Goal: Information Seeking & Learning: Find specific fact

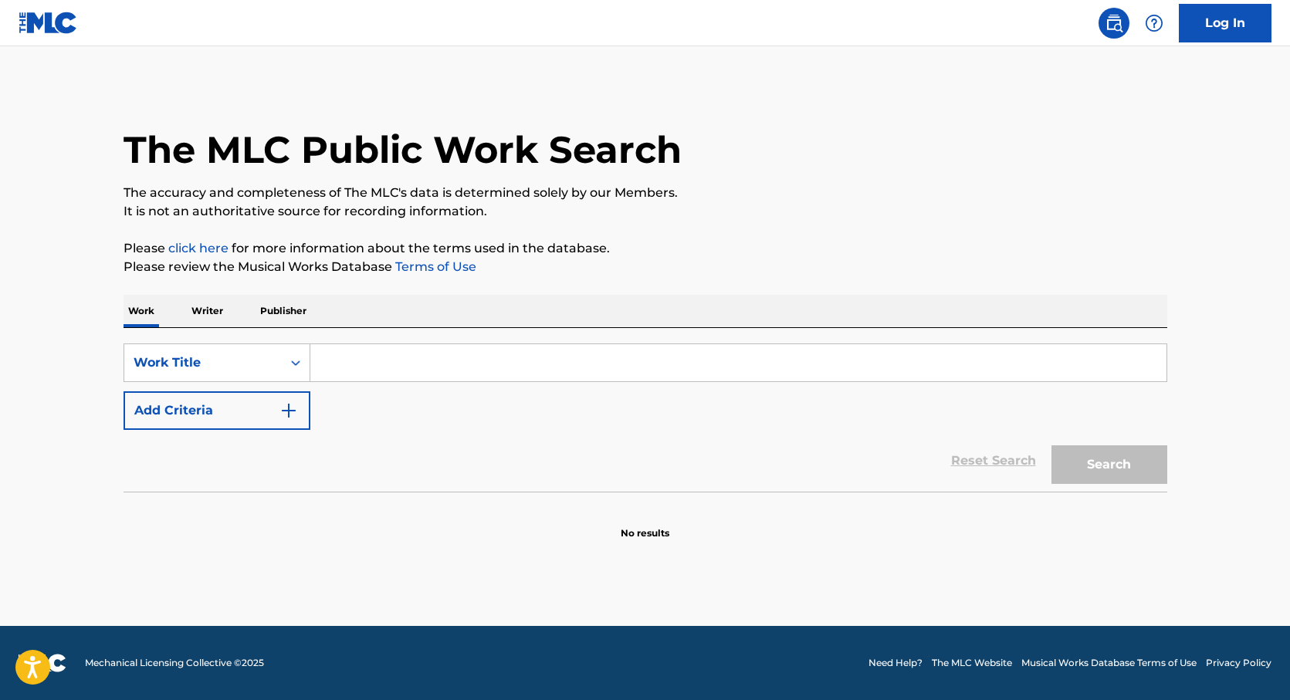
click at [400, 368] on input "Search Form" at bounding box center [738, 362] width 856 height 37
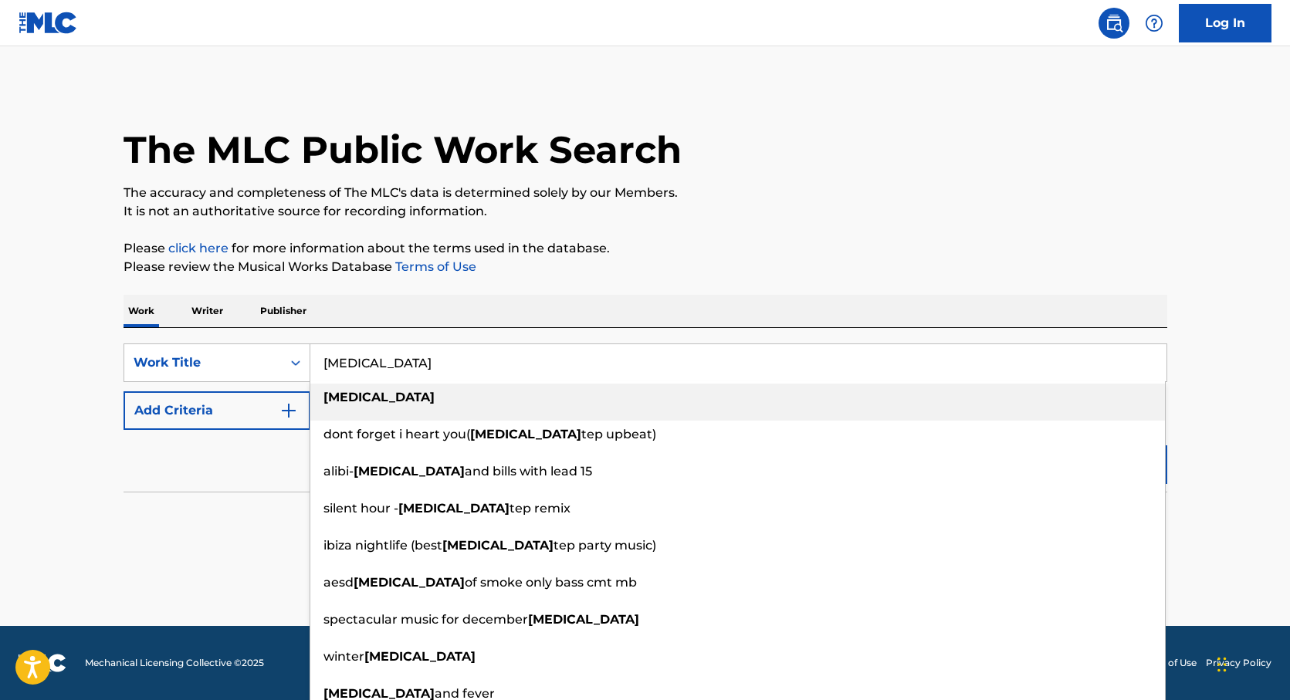
type input "[MEDICAL_DATA]"
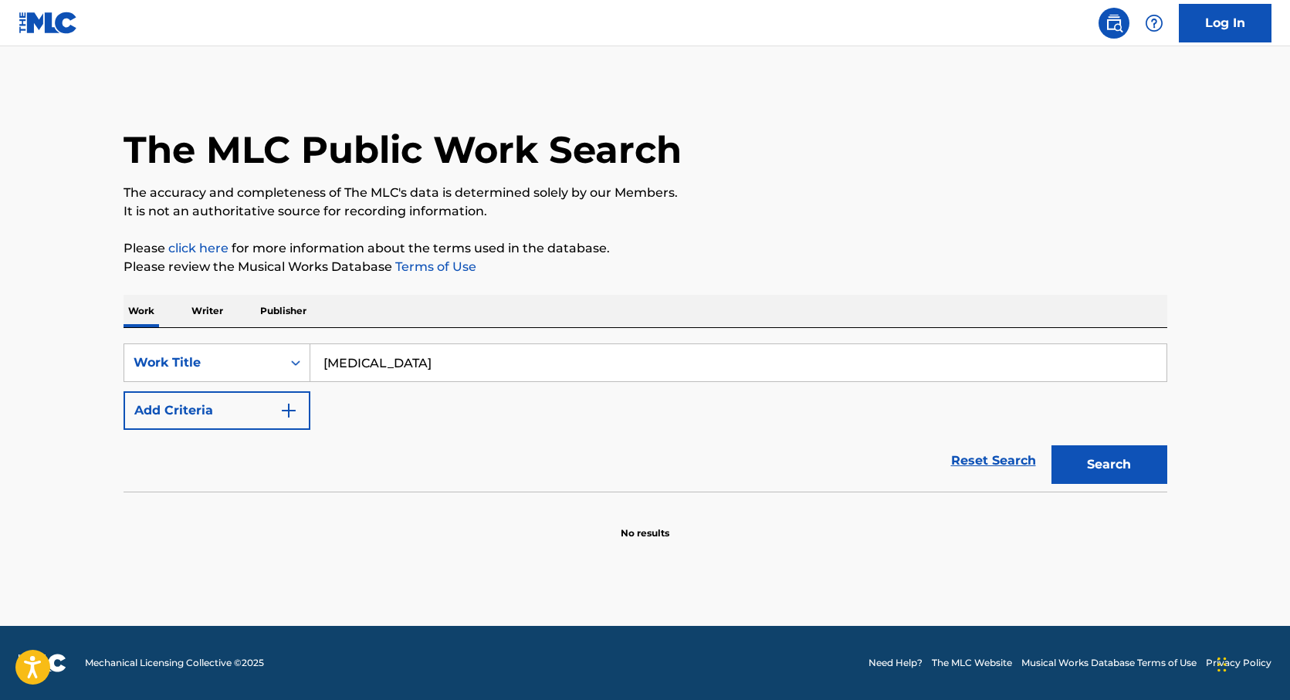
click at [232, 419] on button "Add Criteria" at bounding box center [217, 411] width 187 height 39
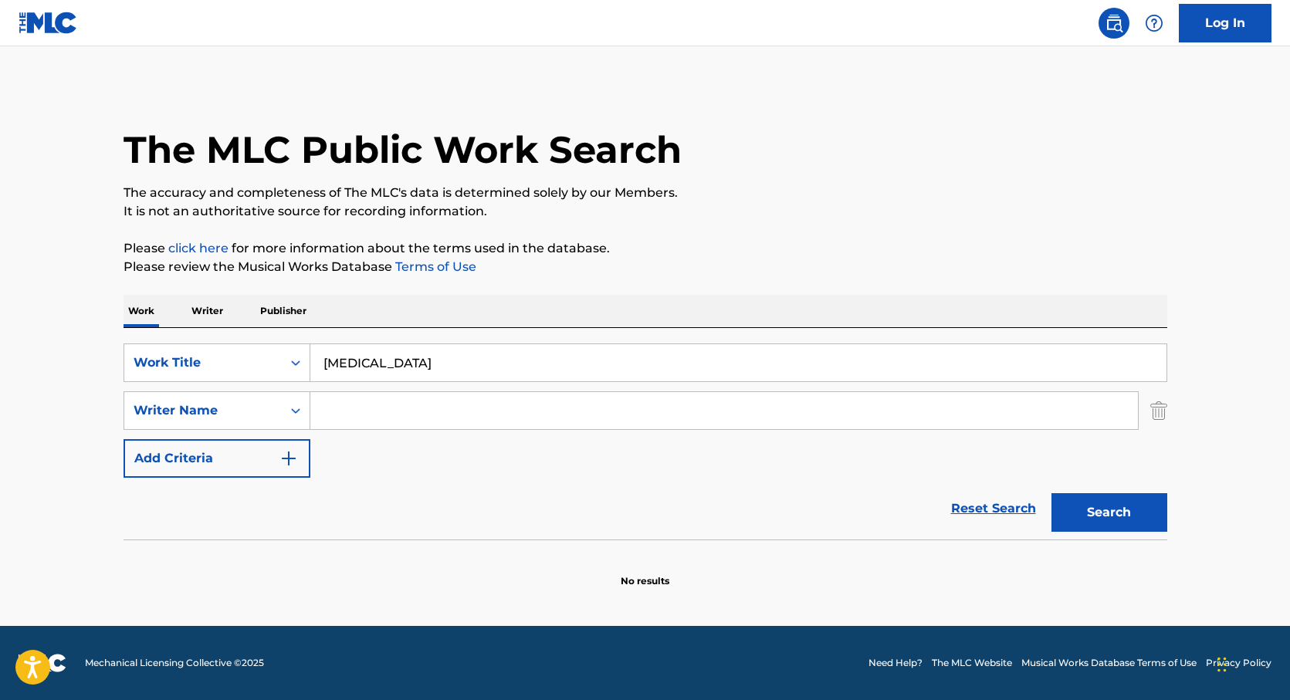
click at [341, 414] on input "Search Form" at bounding box center [724, 410] width 828 height 37
type input "[PERSON_NAME]"
click at [1052, 493] on button "Search" at bounding box center [1110, 512] width 116 height 39
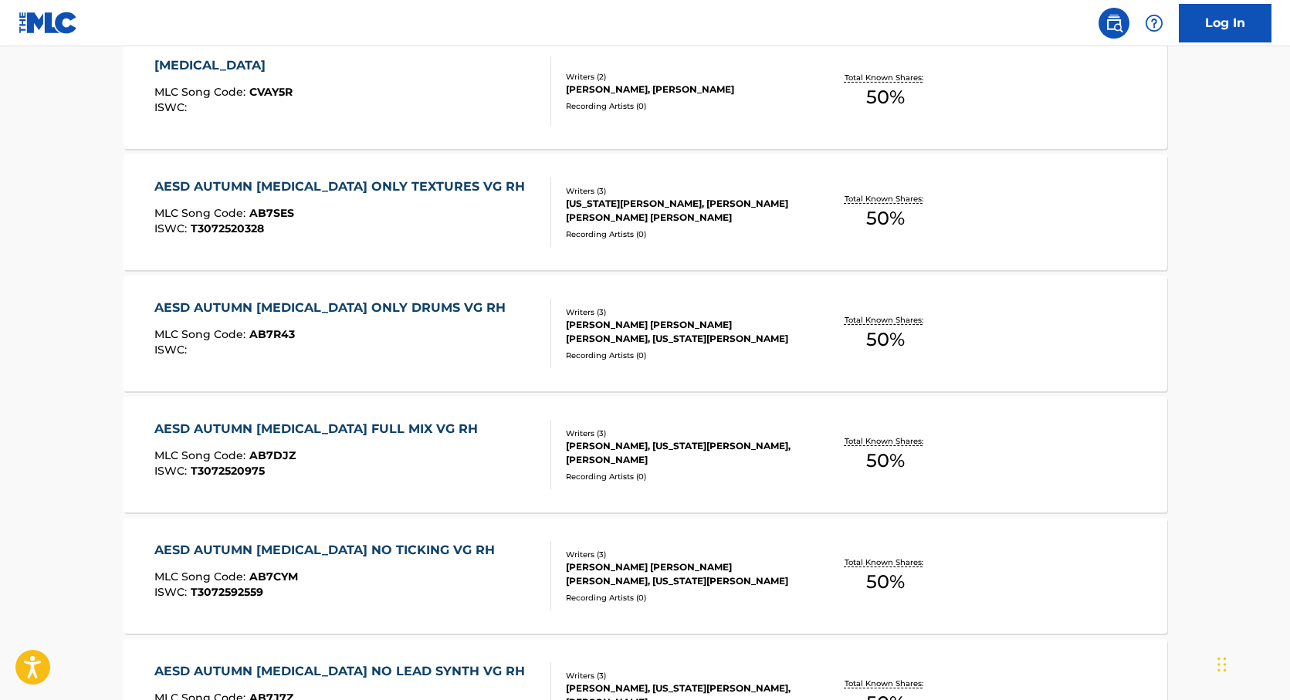
scroll to position [80, 0]
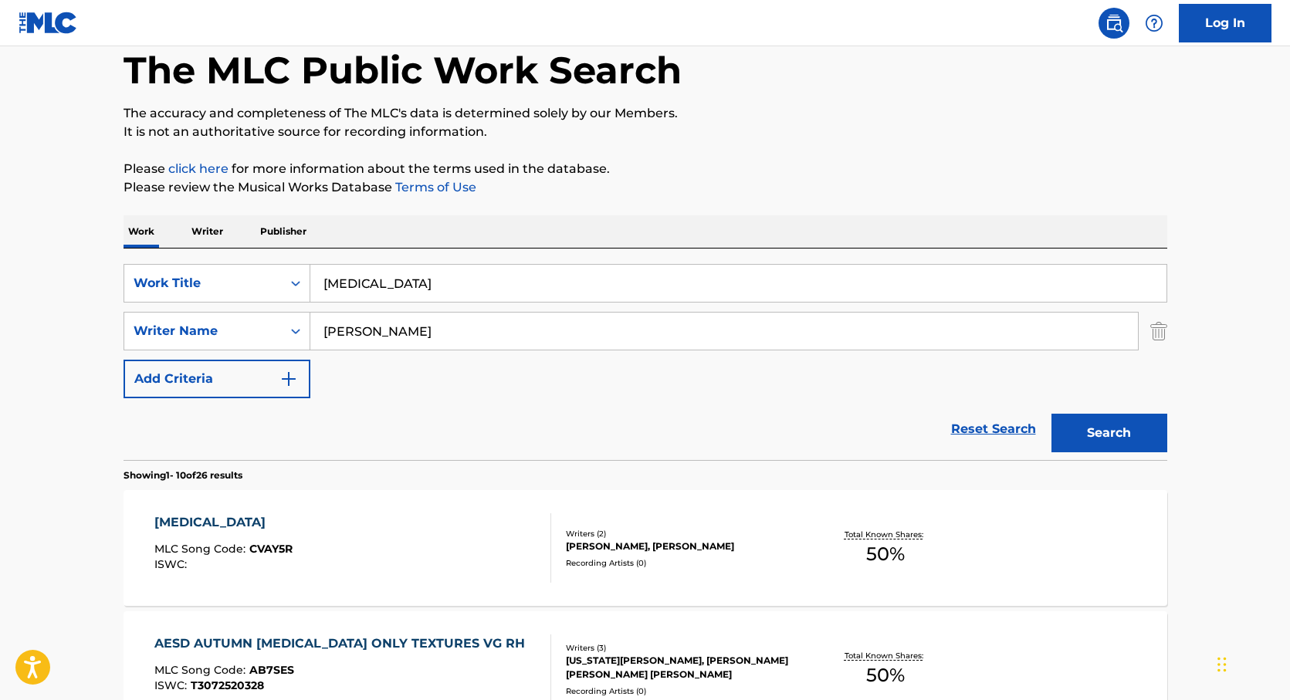
click at [618, 516] on div "[MEDICAL_DATA] MLC Song Code : CVAY5R ISWC : Writers ( 2 ) [PERSON_NAME], [PERS…" at bounding box center [646, 548] width 1044 height 116
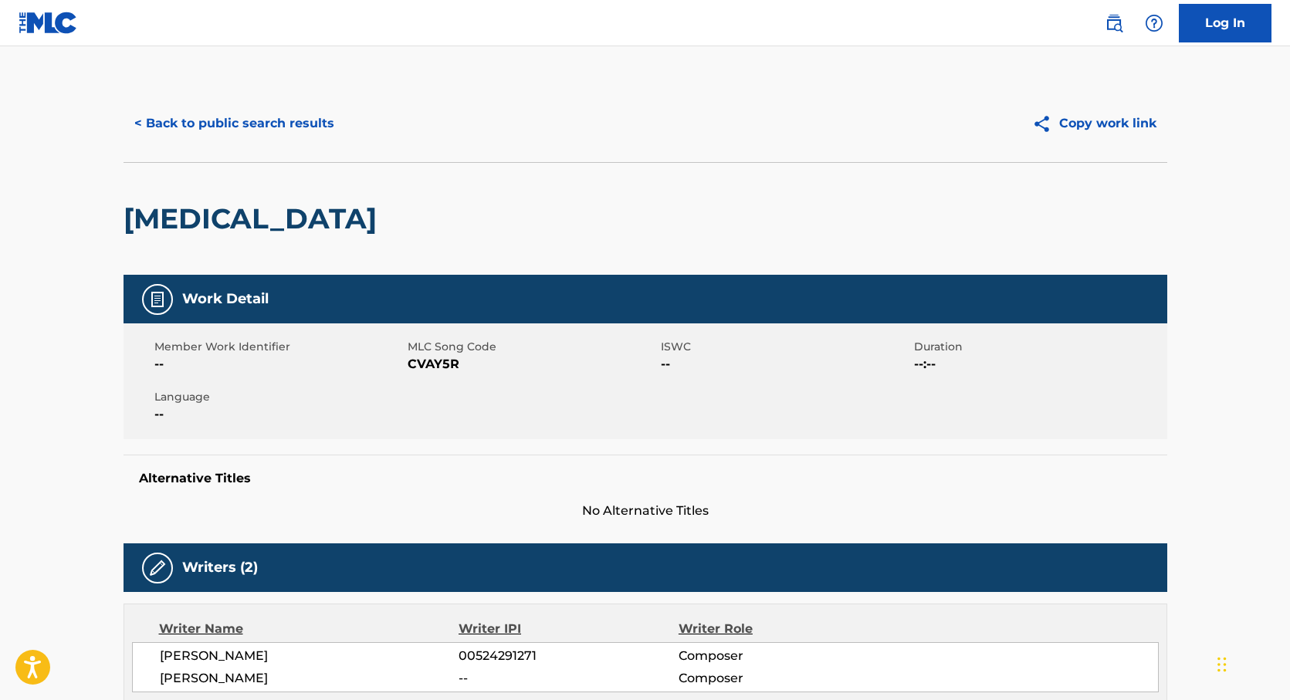
click at [163, 114] on button "< Back to public search results" at bounding box center [235, 123] width 222 height 39
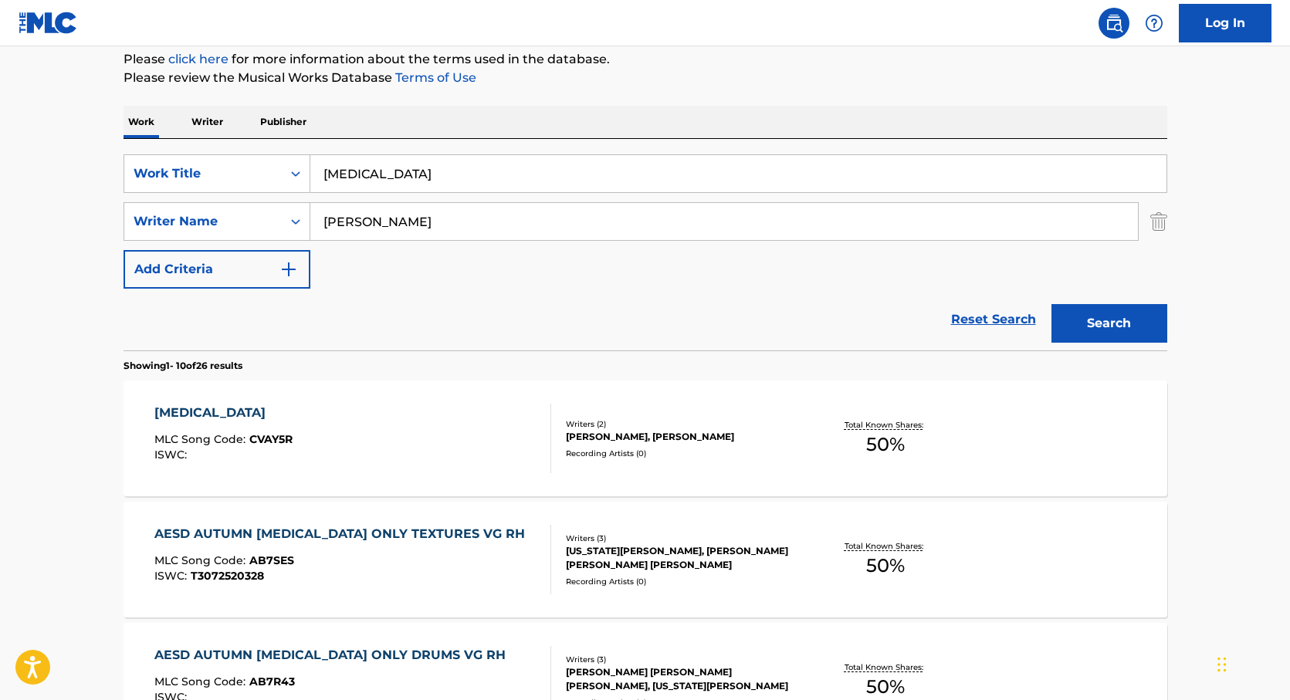
scroll to position [190, 0]
drag, startPoint x: 381, startPoint y: 219, endPoint x: 312, endPoint y: 216, distance: 68.8
click at [312, 216] on input "[PERSON_NAME]" at bounding box center [724, 220] width 828 height 37
click at [1052, 303] on button "Search" at bounding box center [1110, 322] width 116 height 39
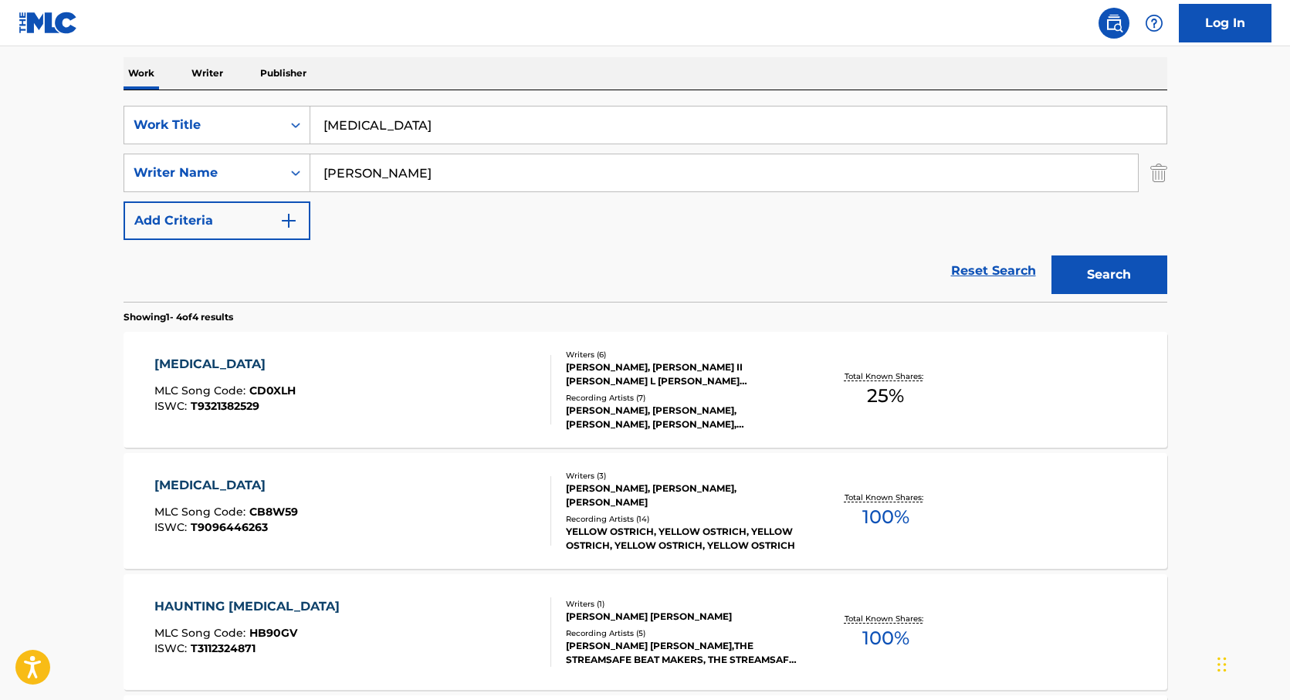
scroll to position [239, 0]
drag, startPoint x: 395, startPoint y: 185, endPoint x: 307, endPoint y: 178, distance: 88.2
click at [307, 178] on div "SearchWithCriteria16ef3b4b-af53-4ee6-87e1-c39face1f8c1 Writer Name [PERSON_NAME]" at bounding box center [646, 172] width 1044 height 39
type input "j"
type input "[PERSON_NAME]"
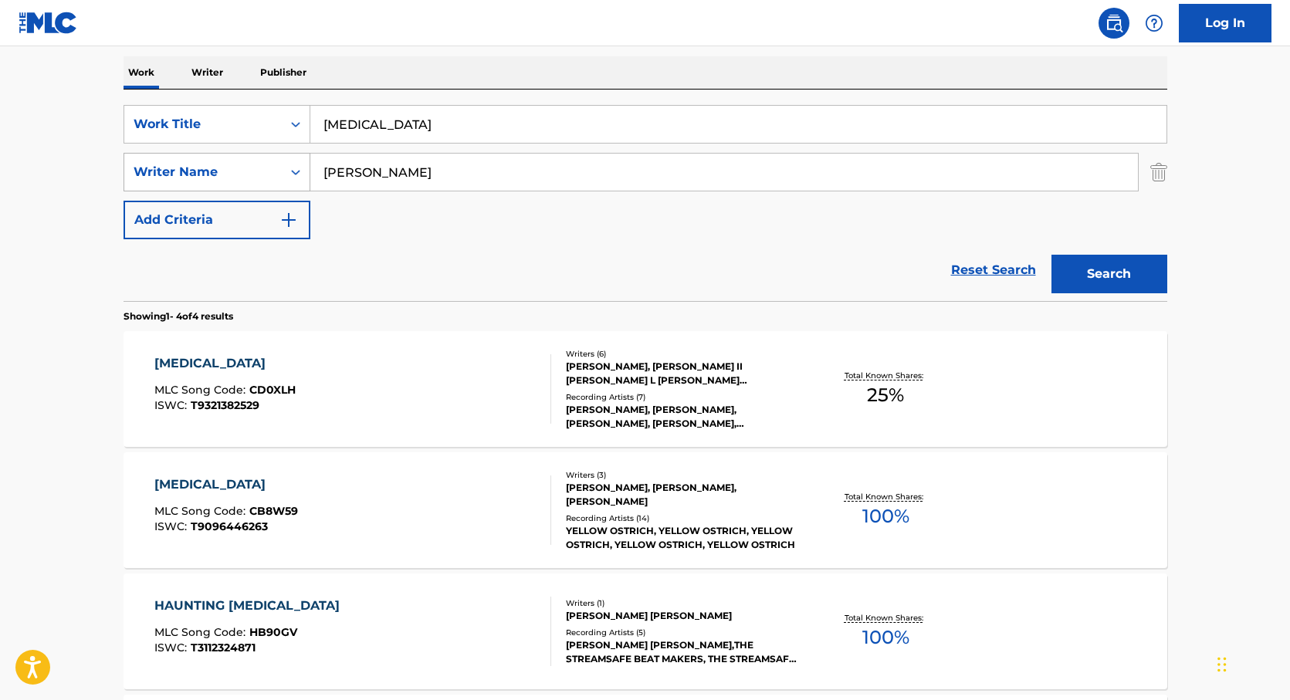
click at [1052, 255] on button "Search" at bounding box center [1110, 274] width 116 height 39
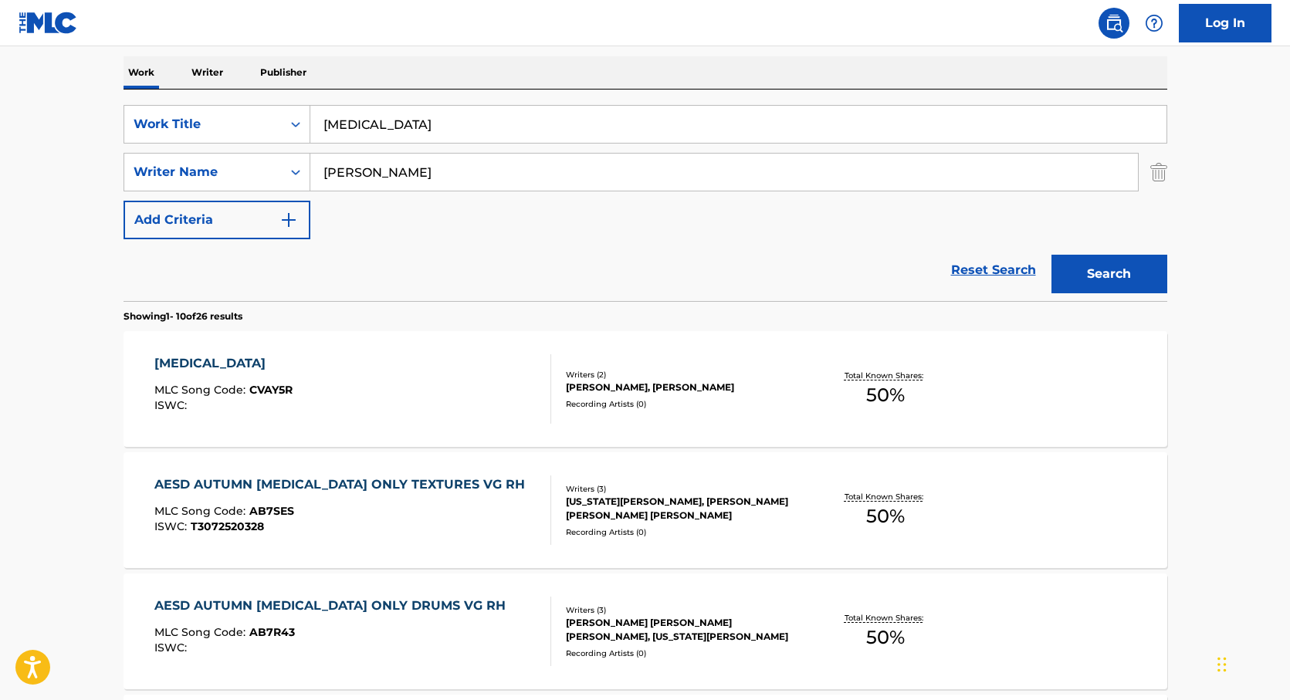
scroll to position [242, 0]
